Goal: Task Accomplishment & Management: Use online tool/utility

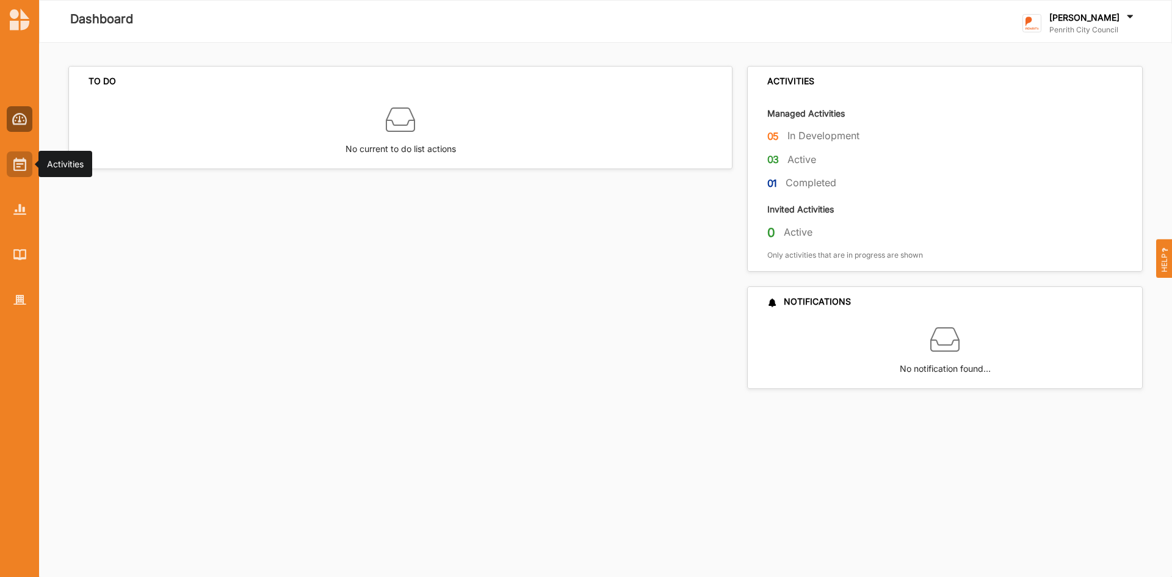
click at [9, 167] on div at bounding box center [20, 164] width 26 height 26
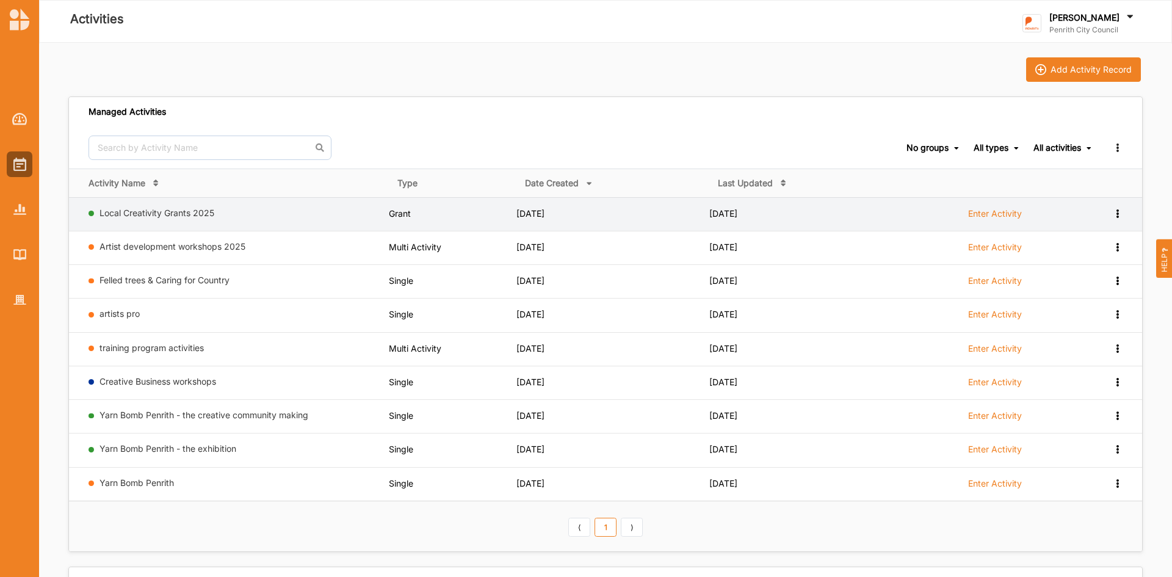
click at [155, 218] on label "Local Creativity Grants 2025" at bounding box center [242, 213] width 285 height 11
click at [173, 214] on link "Local Creativity Grants 2025" at bounding box center [157, 213] width 115 height 10
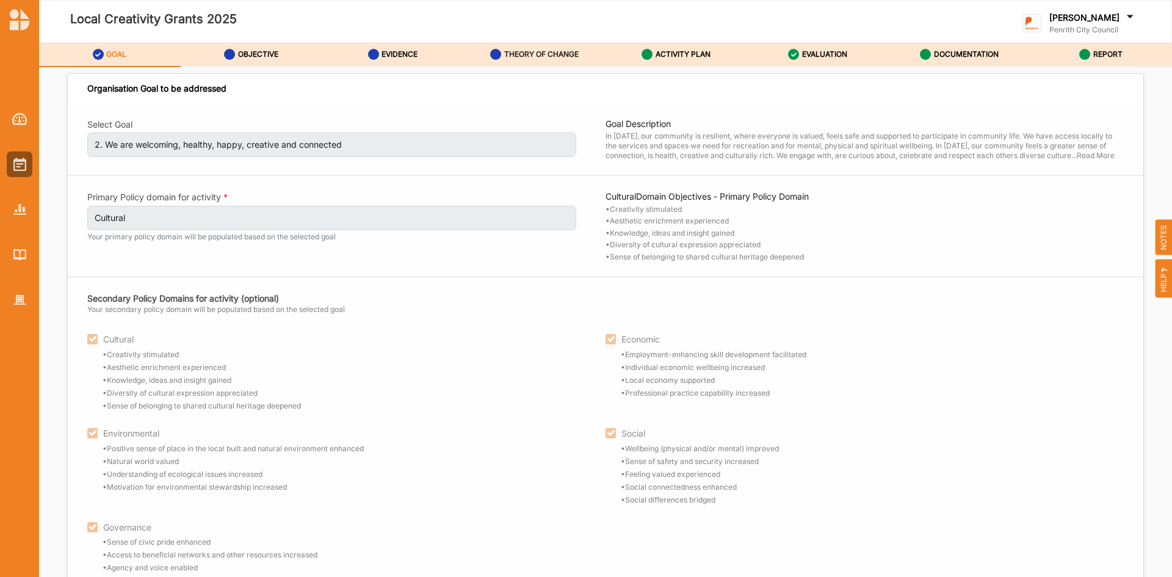
click at [512, 60] on div "THEORY OF CHANGE" at bounding box center [534, 54] width 89 height 22
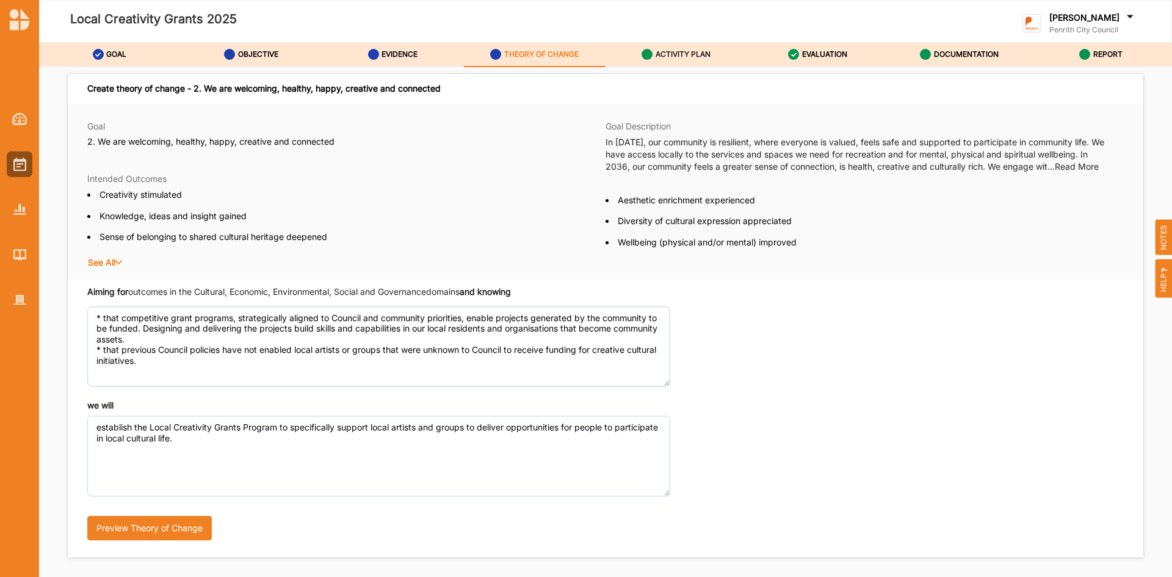
click at [674, 56] on label "ACTIVITY PLAN" at bounding box center [683, 54] width 55 height 10
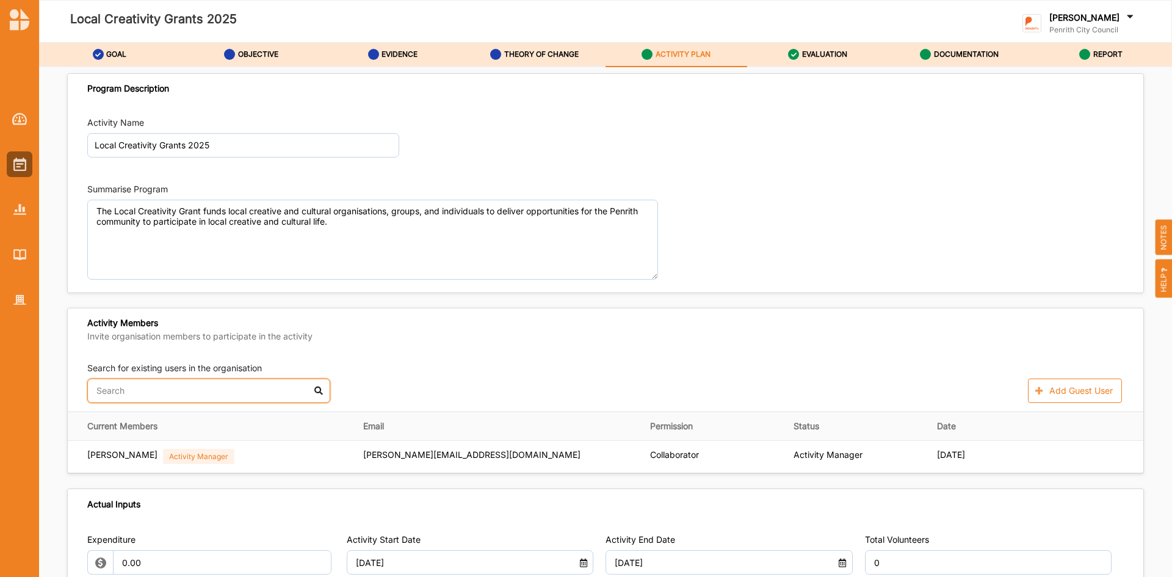
click at [282, 395] on input "text" at bounding box center [208, 391] width 243 height 24
click at [317, 392] on input "[PERSON_NAME]" at bounding box center [208, 391] width 243 height 24
type input "[PERSON_NAME]"
click at [416, 376] on div "Search for existing users in the organisation [PERSON_NAME] No results found. A…" at bounding box center [605, 382] width 1037 height 41
